Goal: Transaction & Acquisition: Purchase product/service

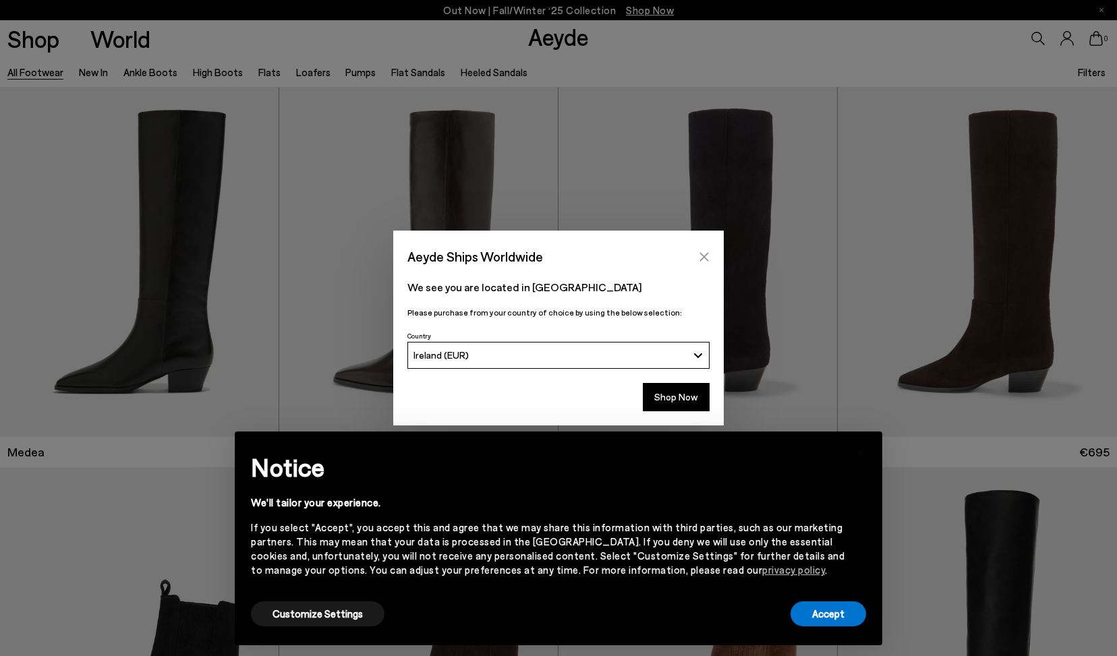
click at [703, 257] on icon "Close" at bounding box center [704, 257] width 11 height 11
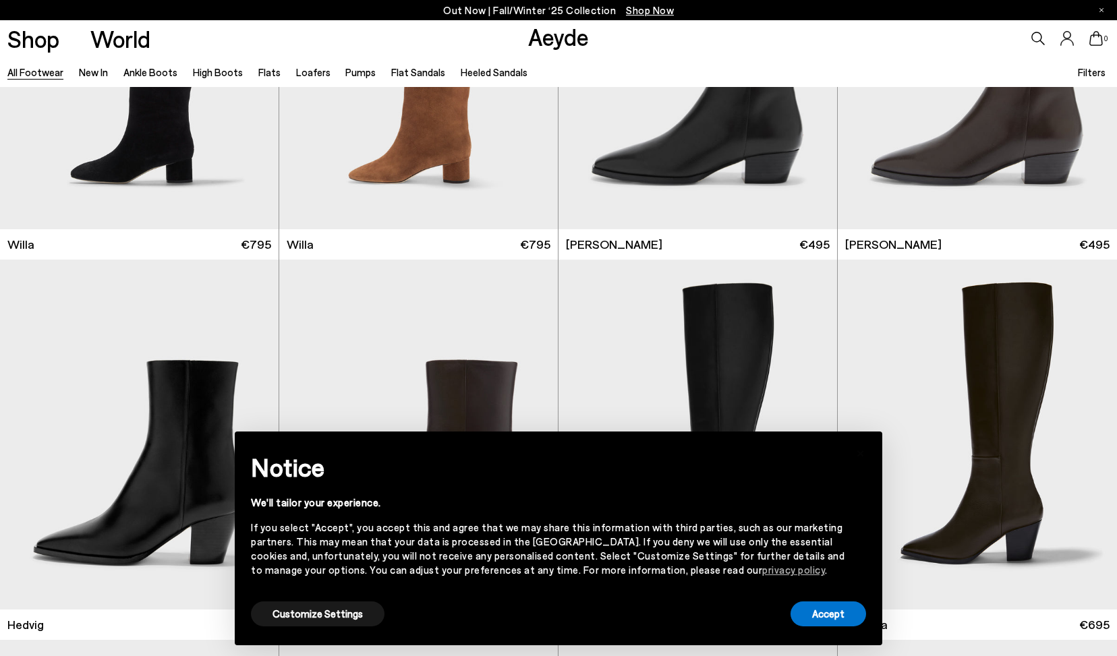
scroll to position [982, 0]
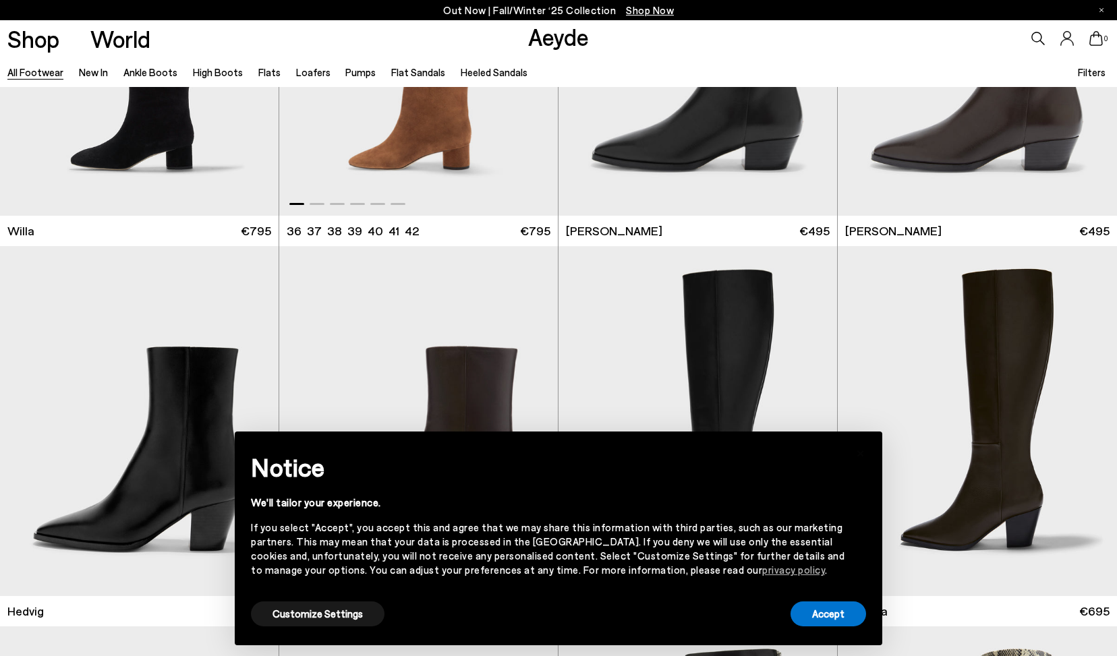
click at [418, 161] on img "1 / 6" at bounding box center [418, 41] width 278 height 350
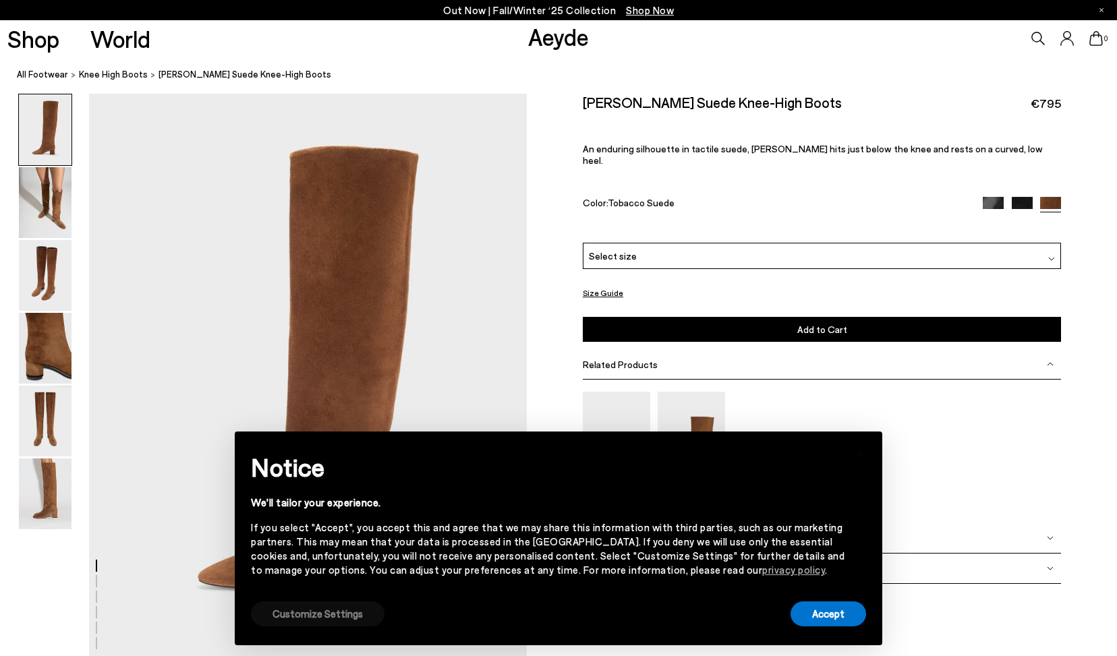
click at [336, 610] on button "Customize Settings" at bounding box center [318, 613] width 134 height 25
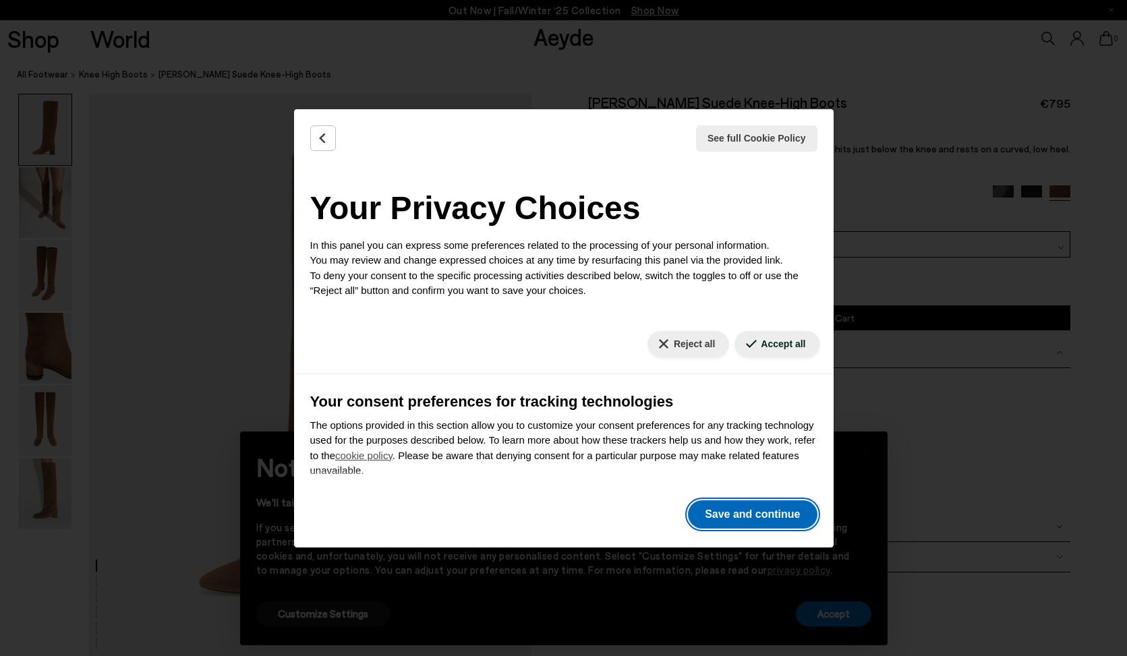
click at [745, 510] on button "Save and continue" at bounding box center [752, 514] width 129 height 28
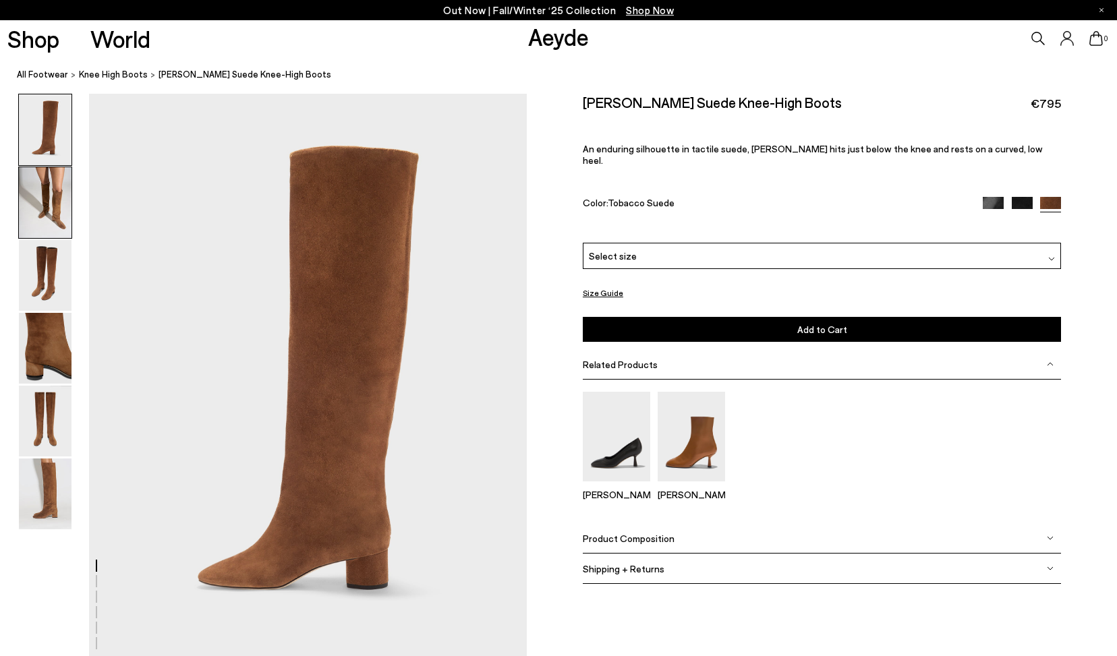
click at [57, 214] on img at bounding box center [45, 202] width 53 height 71
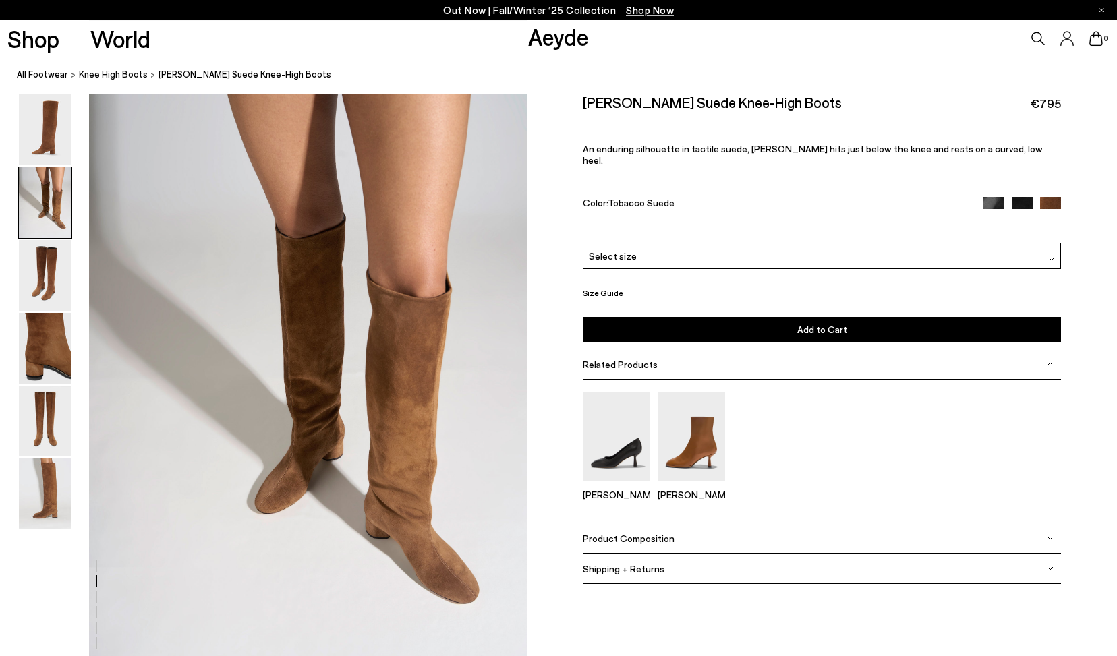
scroll to position [587, 0]
click at [47, 270] on img at bounding box center [45, 275] width 53 height 71
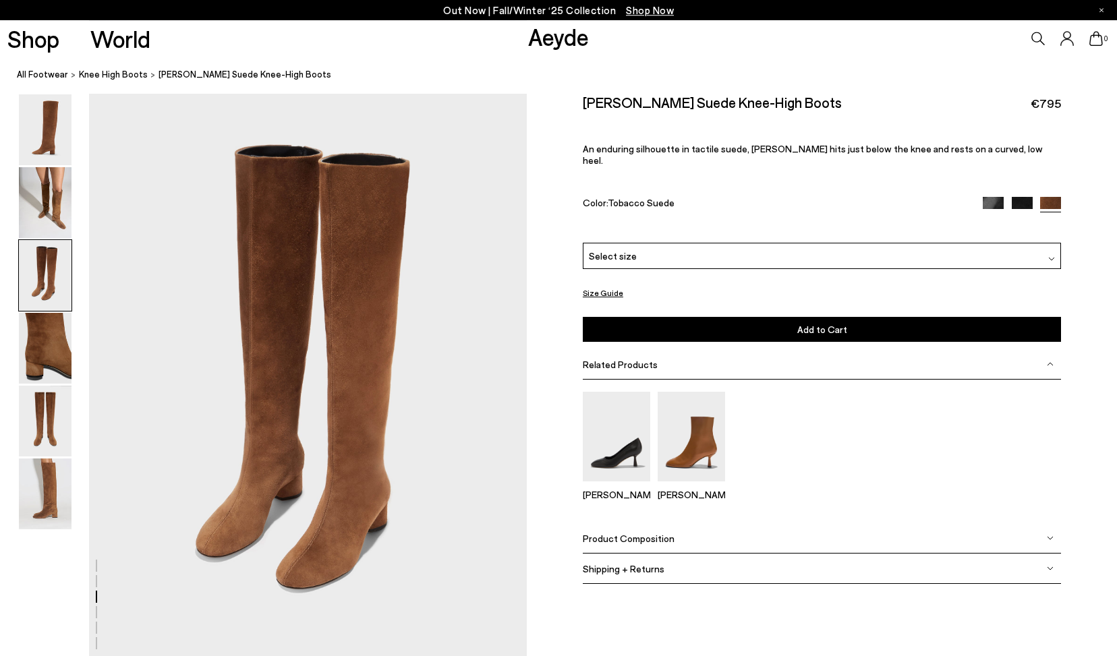
scroll to position [1173, 0]
click at [35, 426] on img at bounding box center [45, 421] width 53 height 71
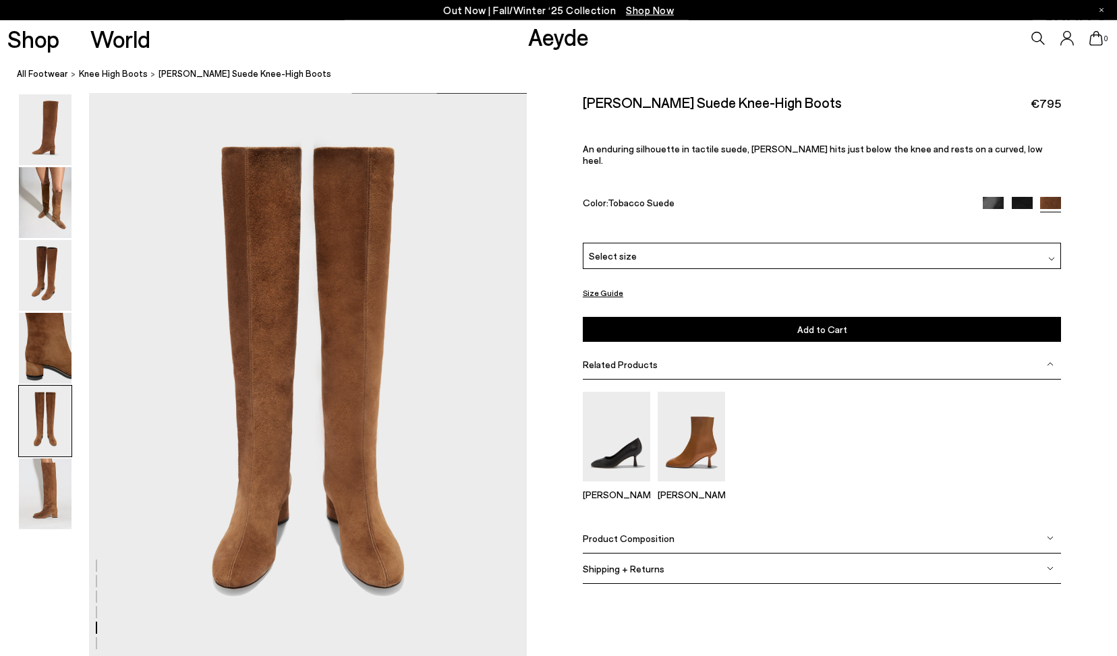
scroll to position [2344, 0]
click at [51, 500] on img at bounding box center [45, 494] width 53 height 71
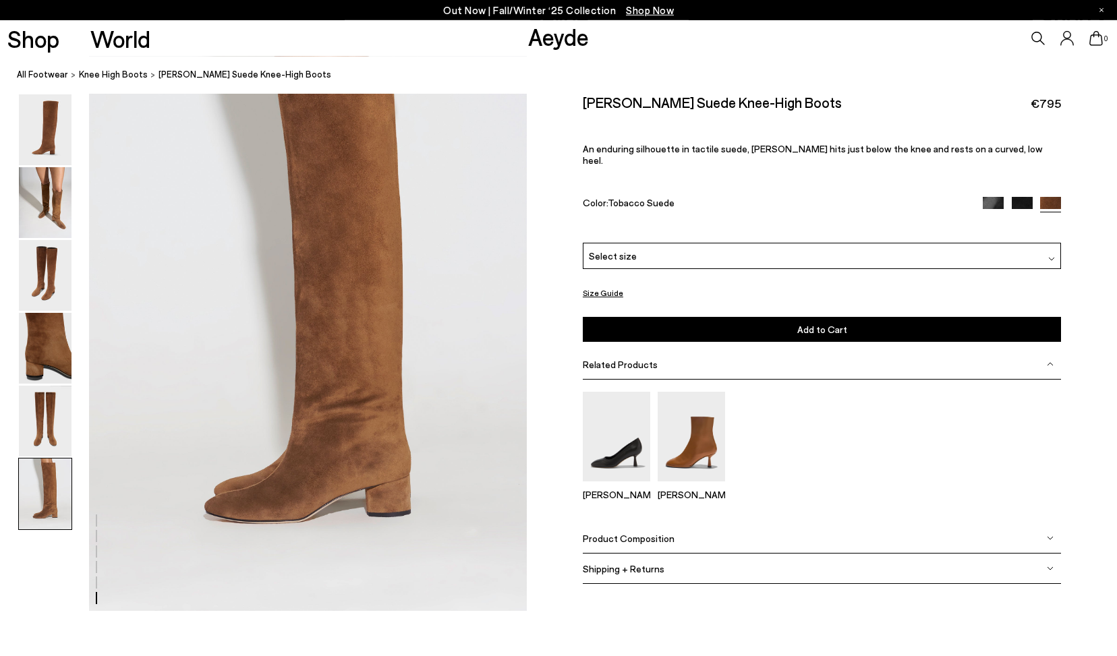
scroll to position [2998, 0]
click at [49, 295] on img at bounding box center [45, 275] width 53 height 71
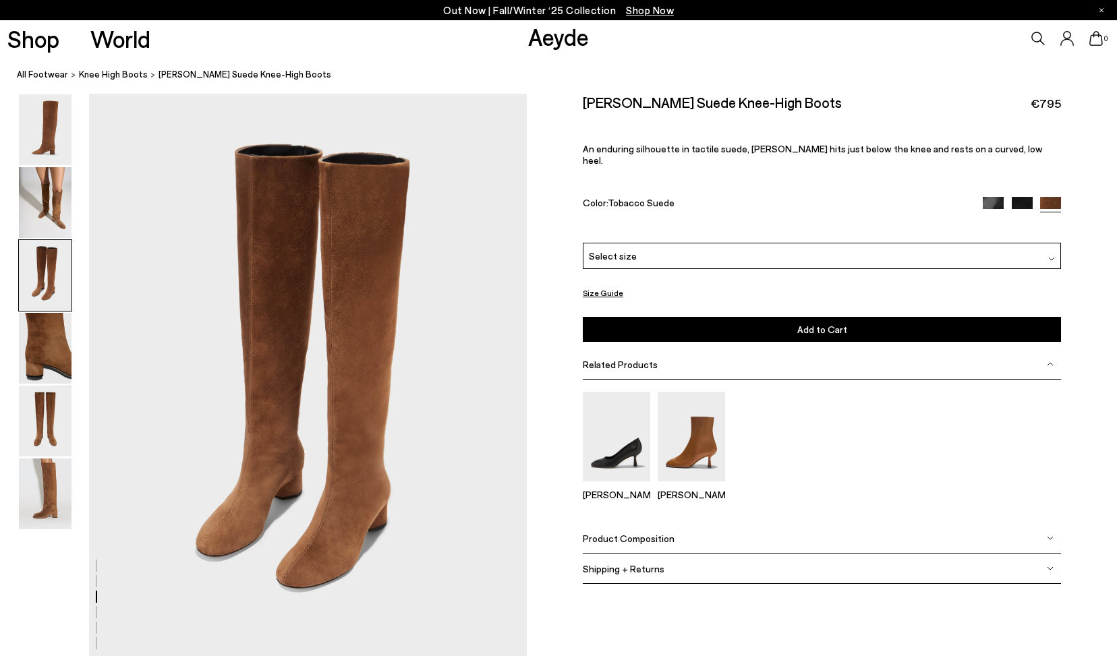
scroll to position [1173, 0]
click at [55, 208] on img at bounding box center [45, 202] width 53 height 71
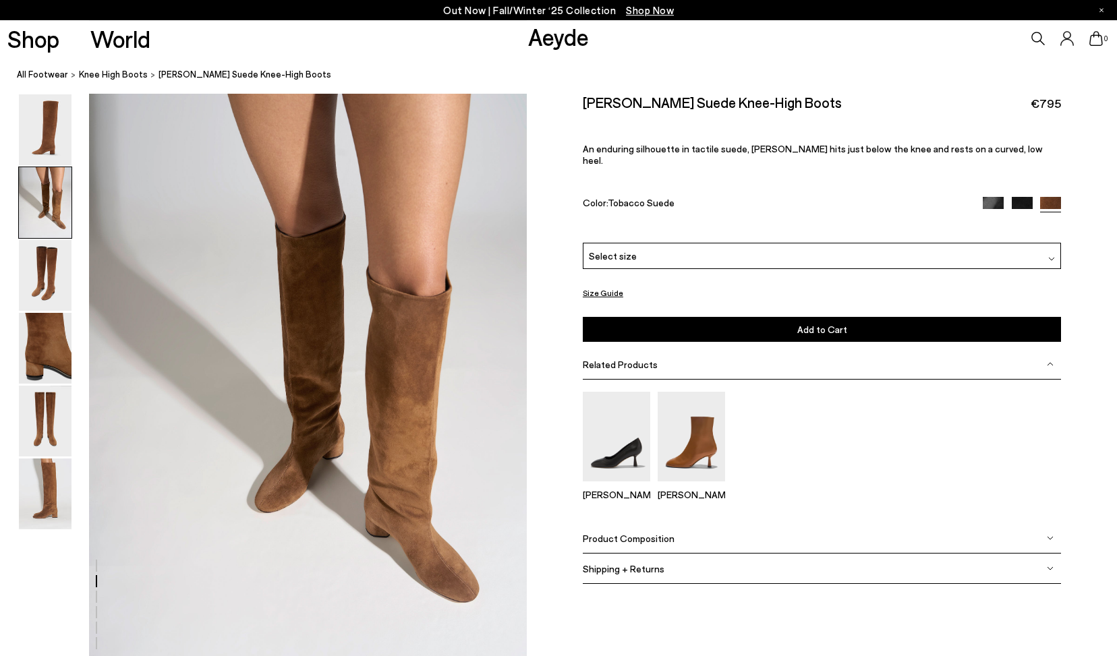
scroll to position [587, 0]
click at [40, 479] on img at bounding box center [45, 494] width 53 height 71
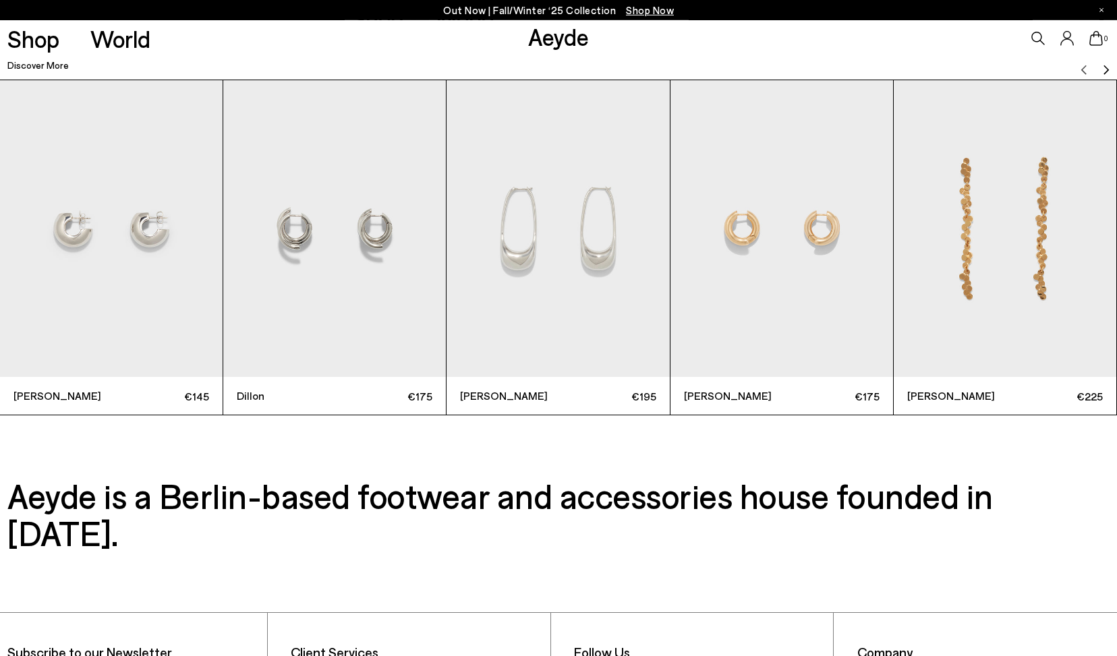
scroll to position [4274, 0]
